Goal: Find specific page/section: Find specific page/section

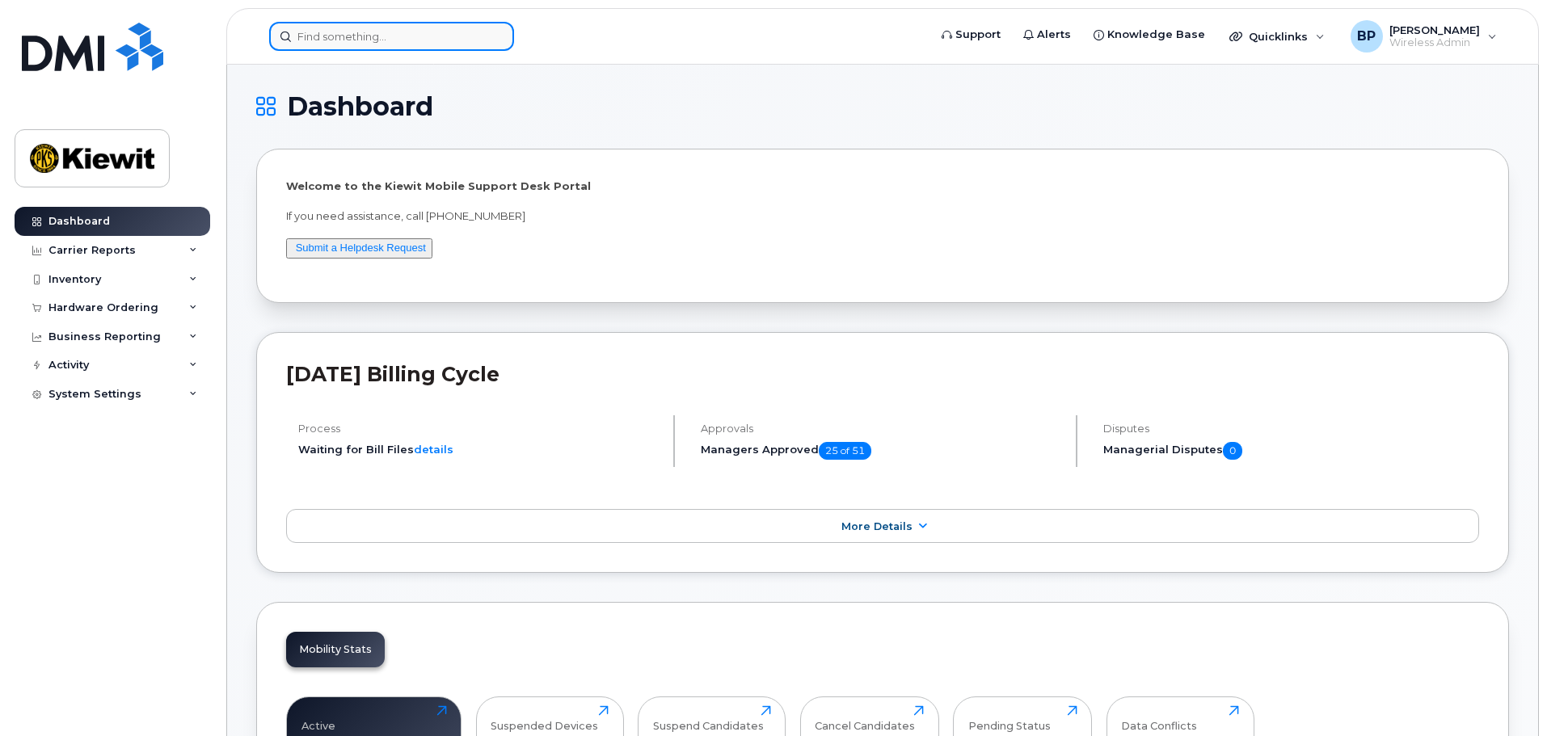
click at [422, 36] on input at bounding box center [391, 36] width 245 height 29
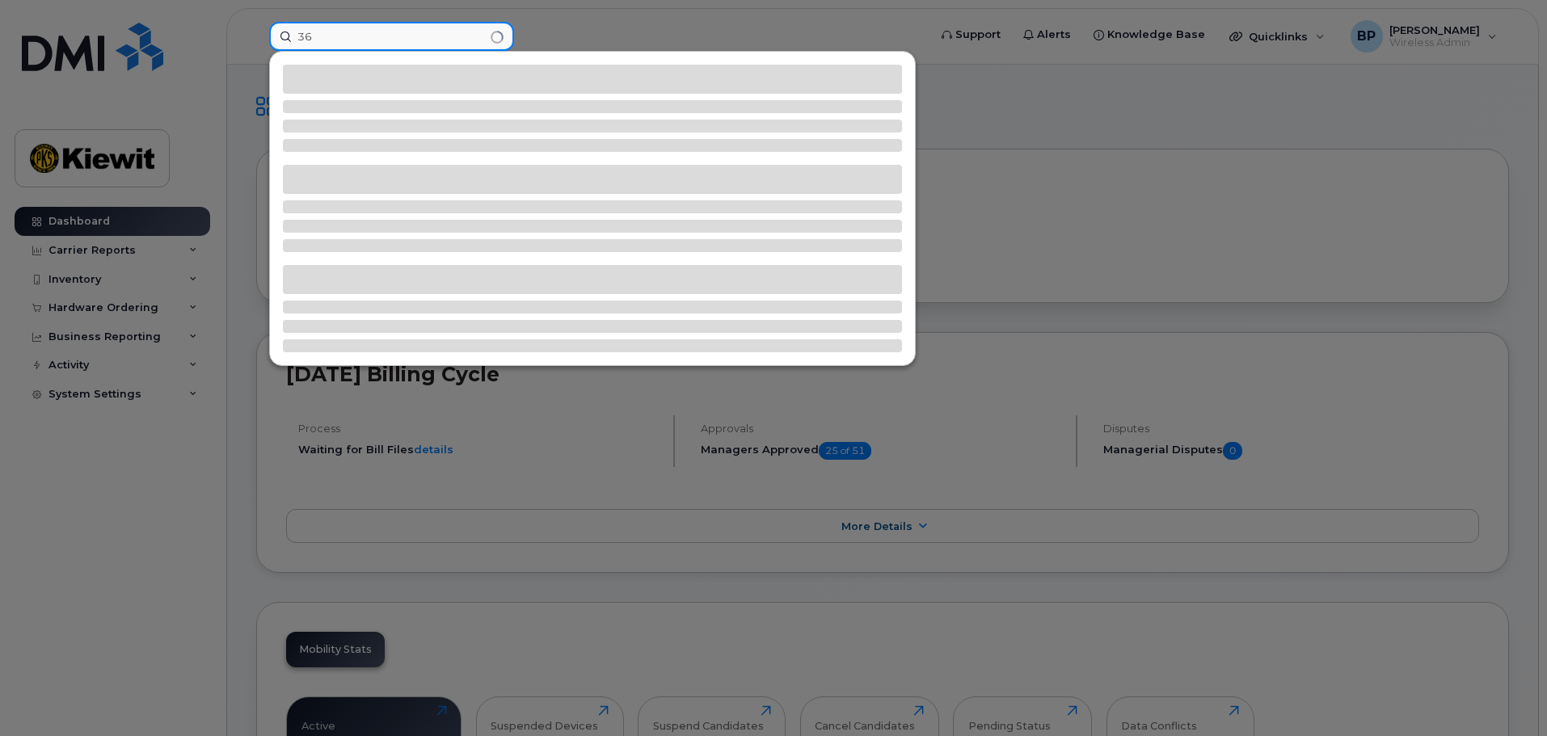
type input "3"
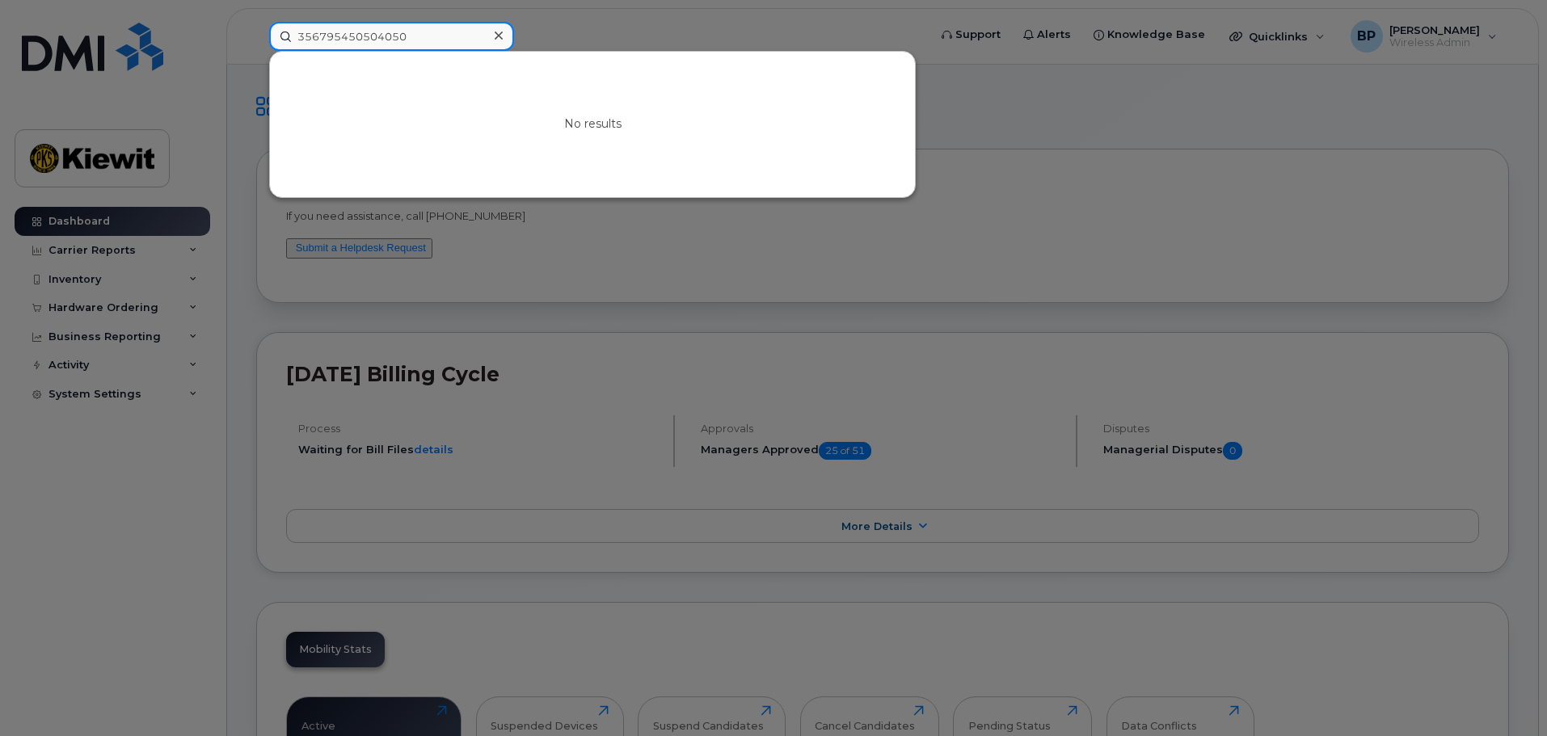
drag, startPoint x: 428, startPoint y: 40, endPoint x: 247, endPoint y: 24, distance: 181.8
click at [261, 29] on div "356795450504050 No results" at bounding box center [593, 36] width 674 height 29
type input "8"
click at [313, 40] on input at bounding box center [391, 36] width 245 height 29
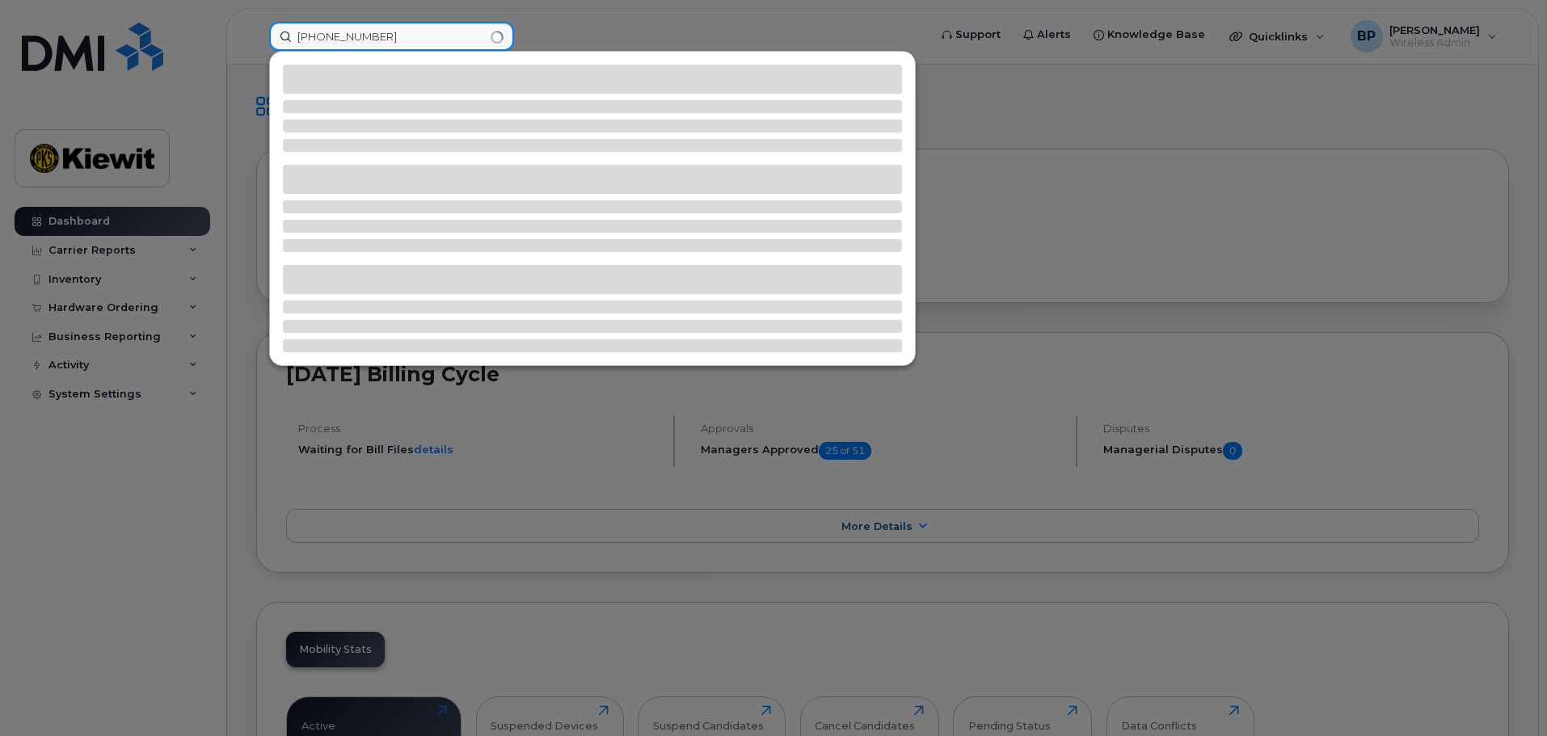
type input "[PHONE_NUMBER]"
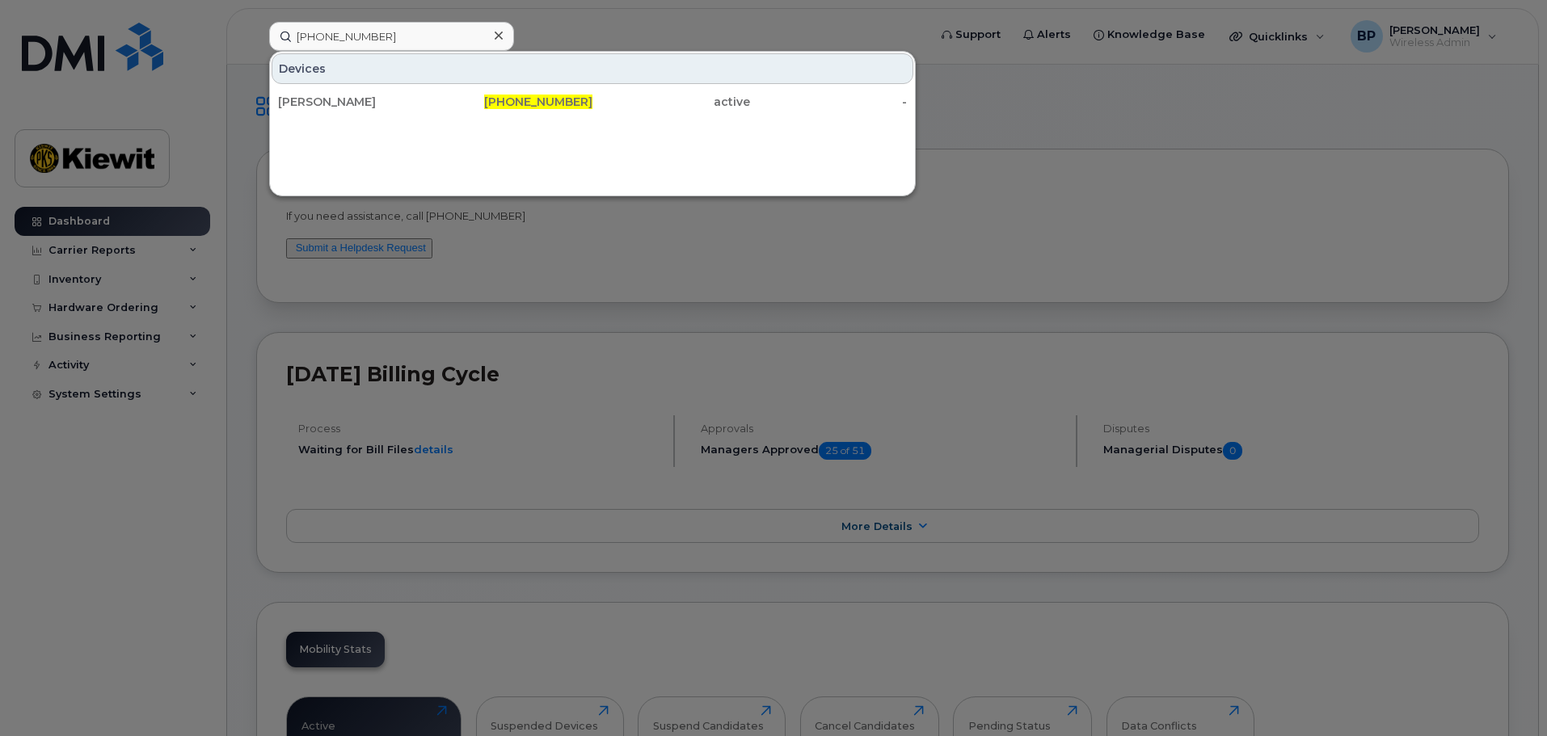
drag, startPoint x: 312, startPoint y: 97, endPoint x: 373, endPoint y: 161, distance: 88.6
click at [312, 97] on div "[PERSON_NAME]" at bounding box center [357, 102] width 158 height 16
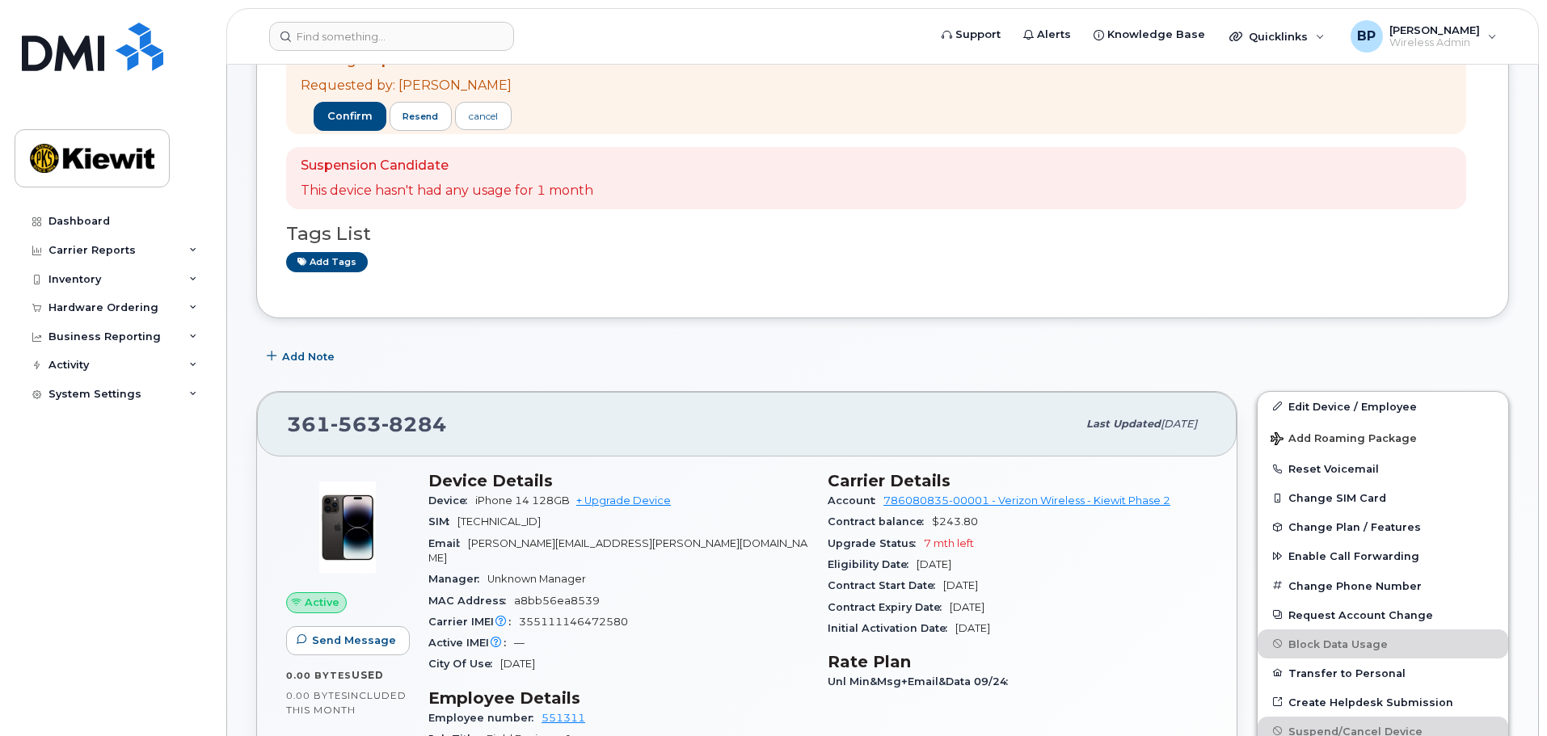
scroll to position [162, 0]
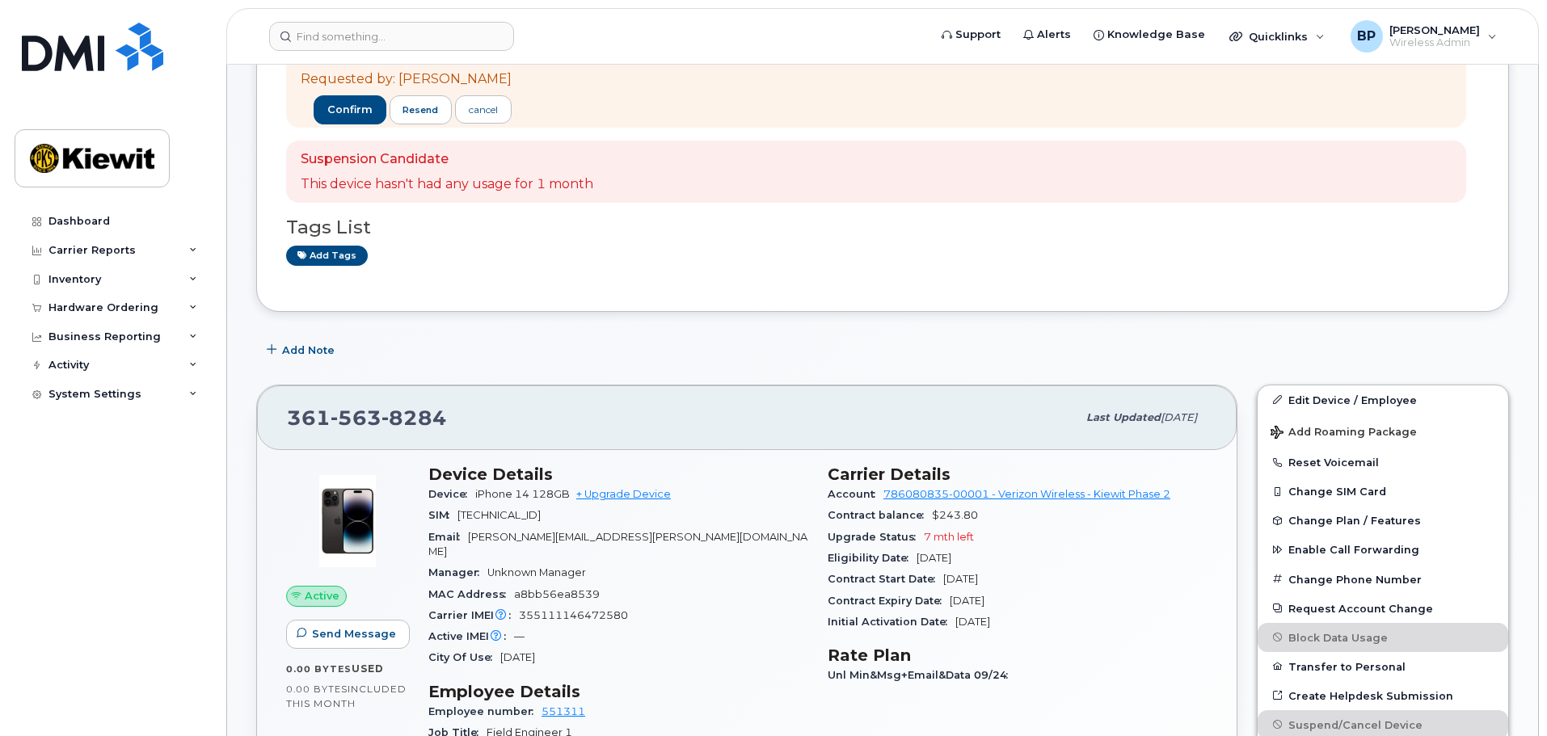
click at [683, 429] on div "361 563 8284" at bounding box center [682, 418] width 790 height 34
